Goal: Information Seeking & Learning: Learn about a topic

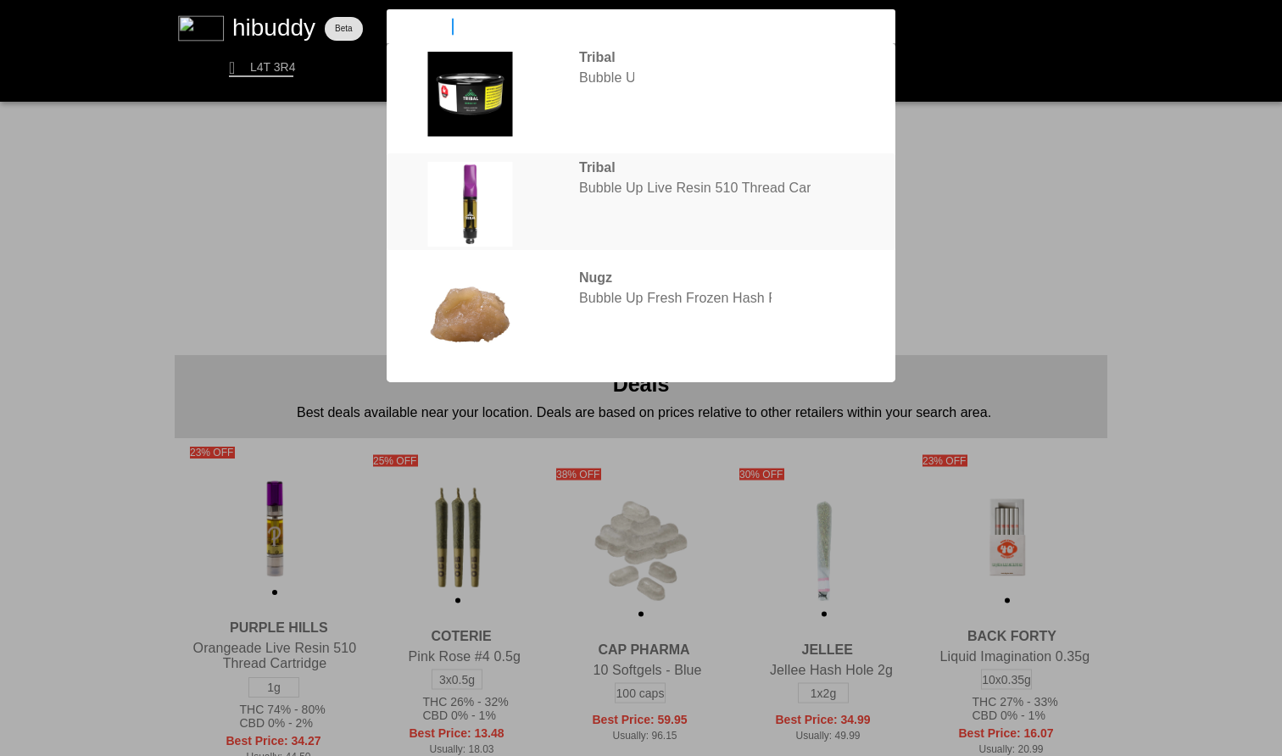
type input "bubble up"
click at [716, 302] on flt-glass-pane at bounding box center [641, 378] width 1282 height 756
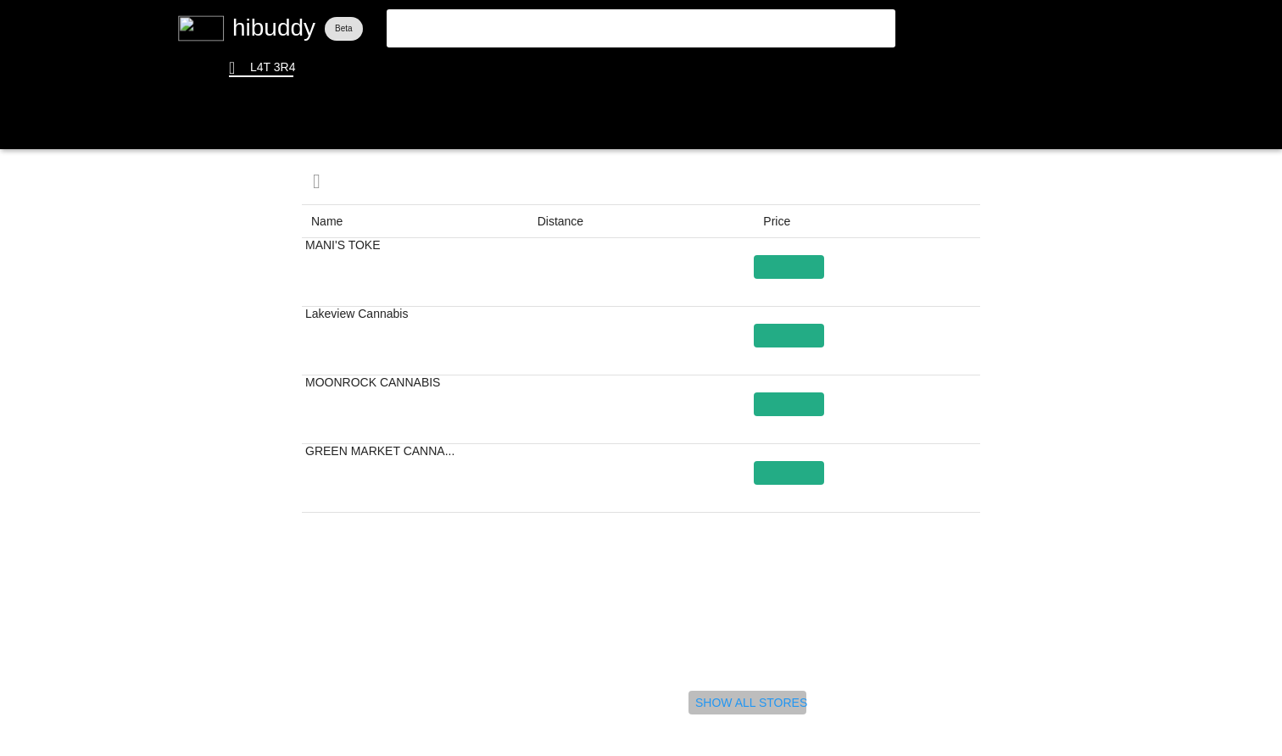
click at [771, 701] on flt-glass-pane at bounding box center [641, 378] width 1282 height 756
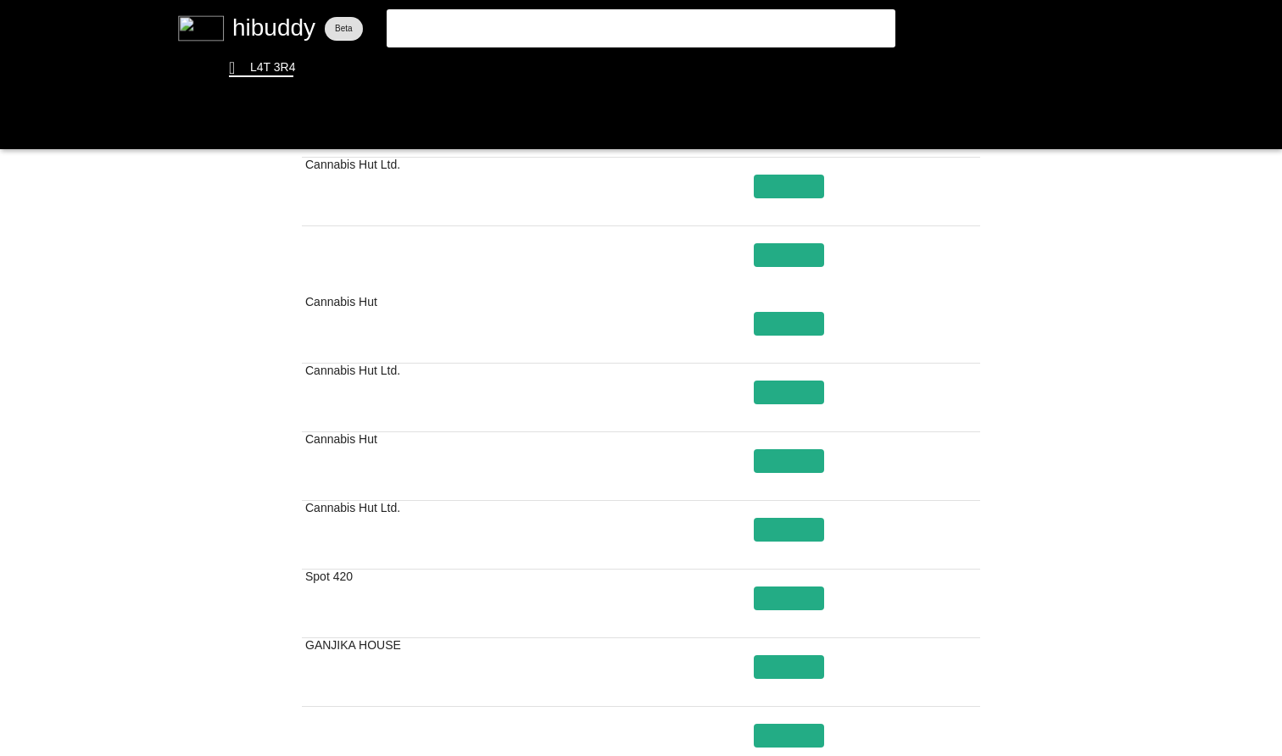
click at [1078, 471] on flt-glass-pane at bounding box center [641, 378] width 1282 height 756
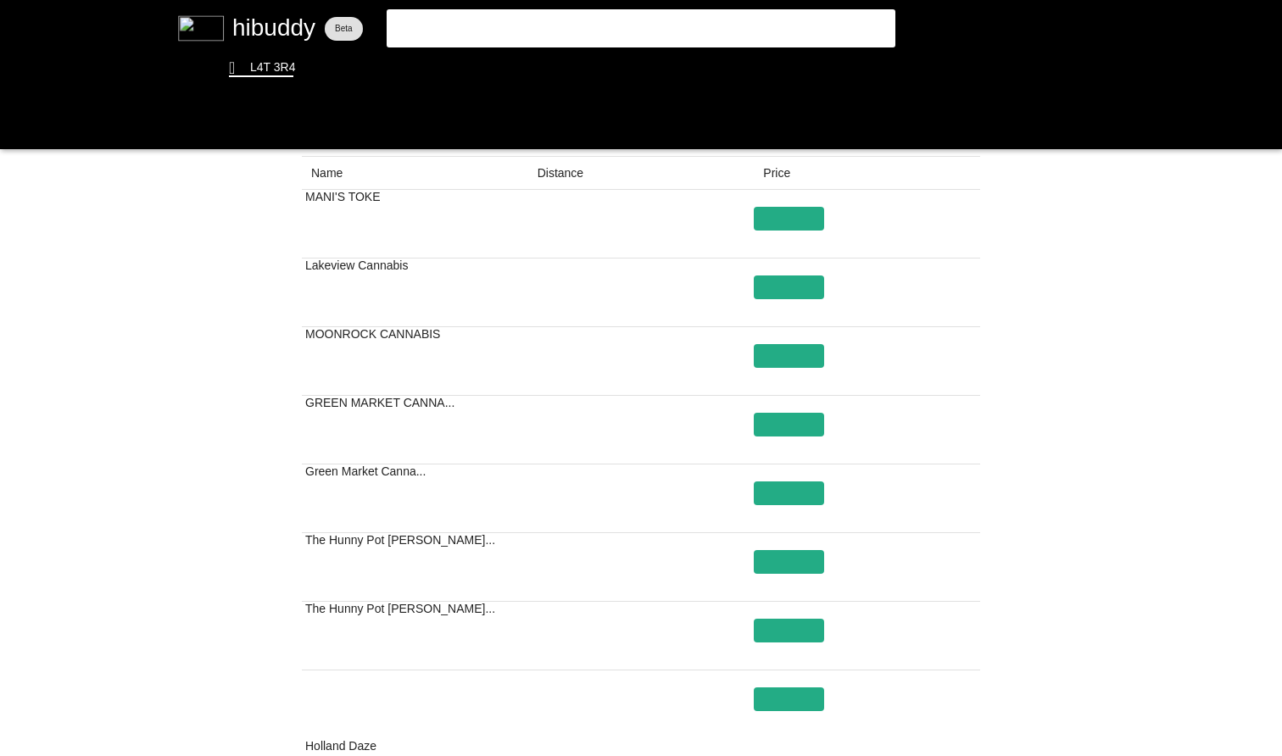
click at [1078, 476] on flt-glass-pane at bounding box center [641, 378] width 1282 height 756
click at [1077, 486] on flt-glass-pane at bounding box center [641, 378] width 1282 height 756
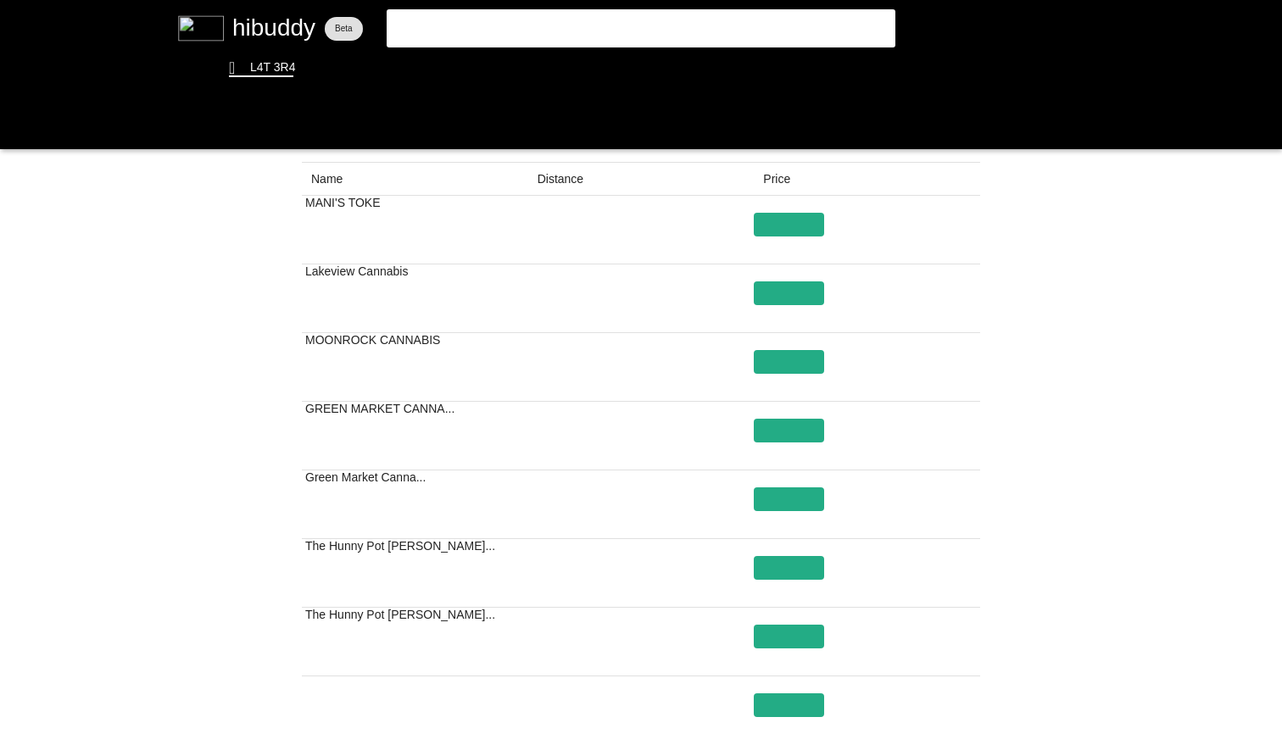
click at [1077, 486] on flt-glass-pane at bounding box center [641, 378] width 1282 height 756
